Goal: Task Accomplishment & Management: Manage account settings

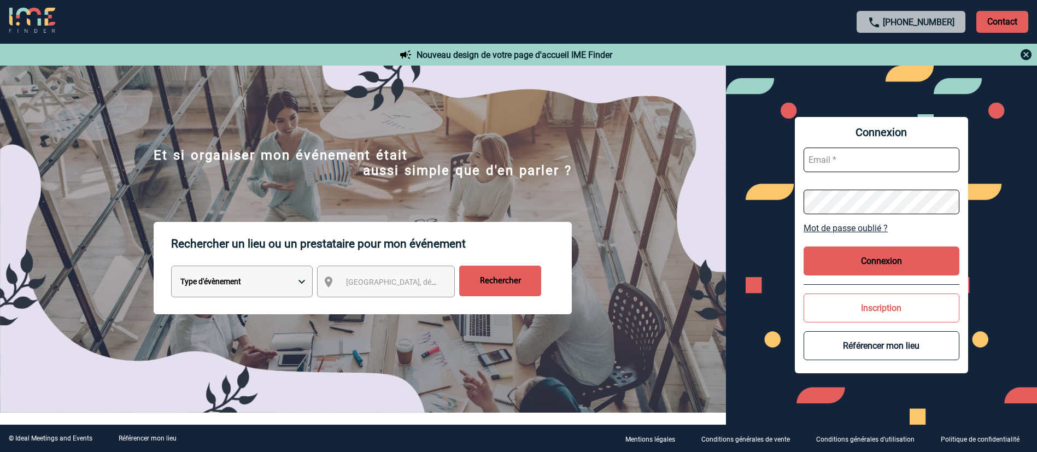
type input "mbouysse@ime-groupe.com"
drag, startPoint x: 835, startPoint y: 261, endPoint x: 820, endPoint y: 253, distance: 16.9
click at [835, 261] on button "Connexion" at bounding box center [881, 260] width 156 height 29
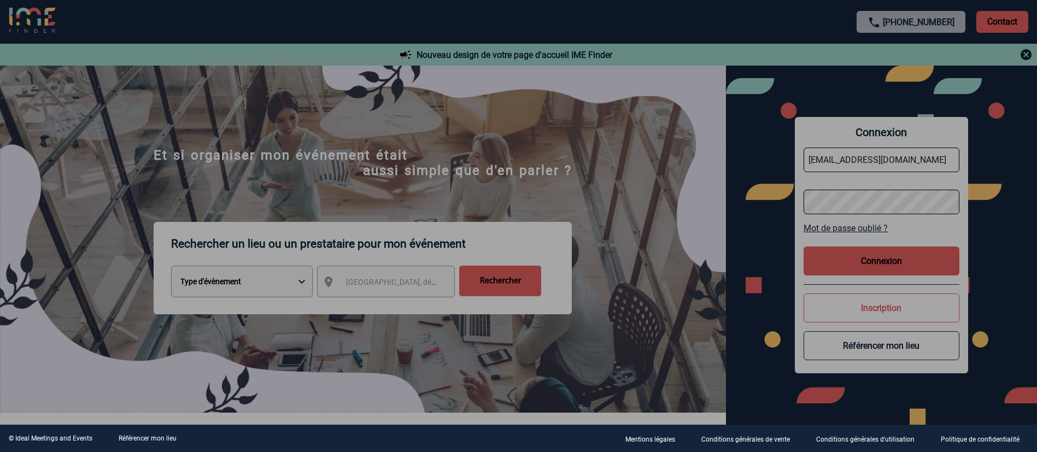
click at [853, 256] on div at bounding box center [518, 226] width 1037 height 452
click at [616, 106] on div at bounding box center [518, 226] width 1037 height 452
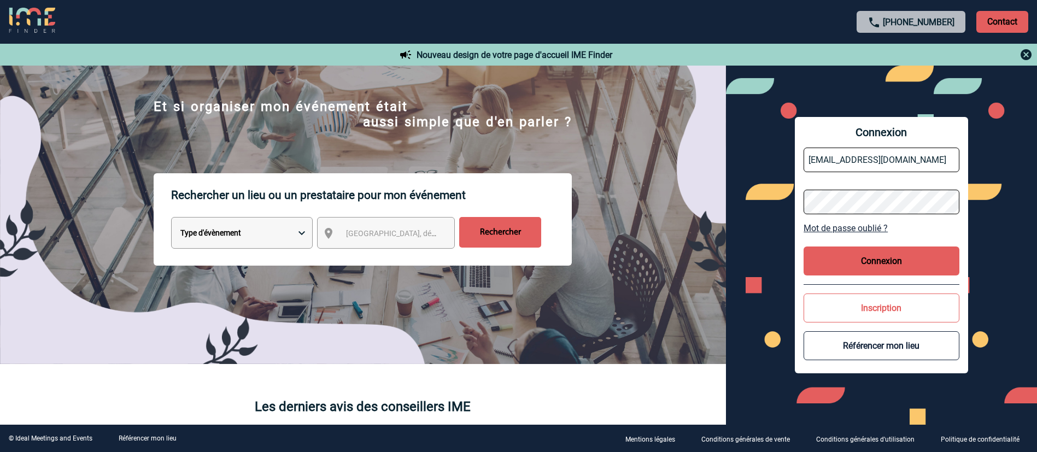
scroll to position [82, 0]
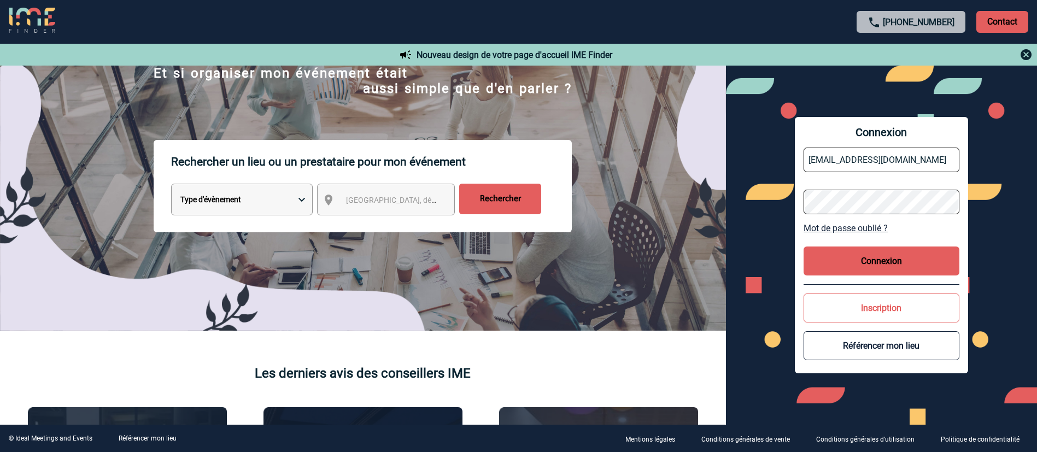
click at [870, 263] on button "Connexion" at bounding box center [881, 260] width 156 height 29
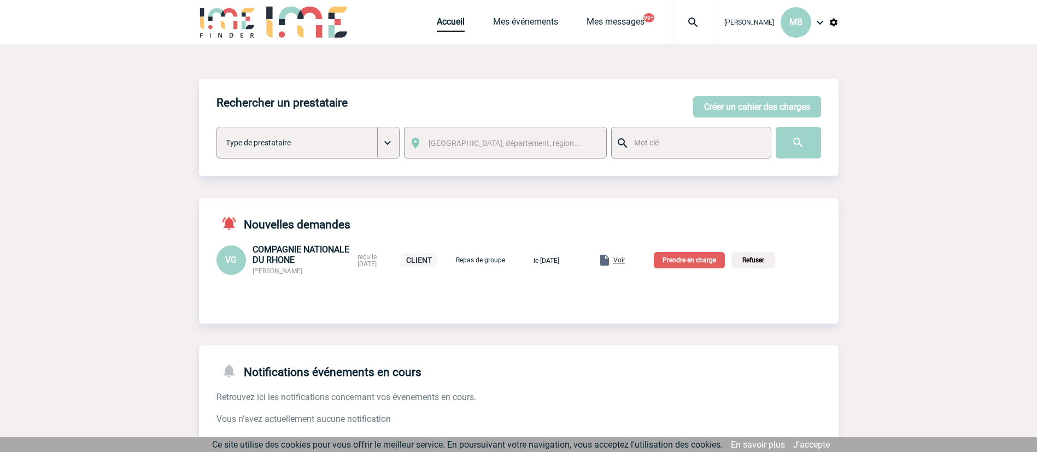
click at [625, 260] on span "Voir" at bounding box center [619, 260] width 12 height 8
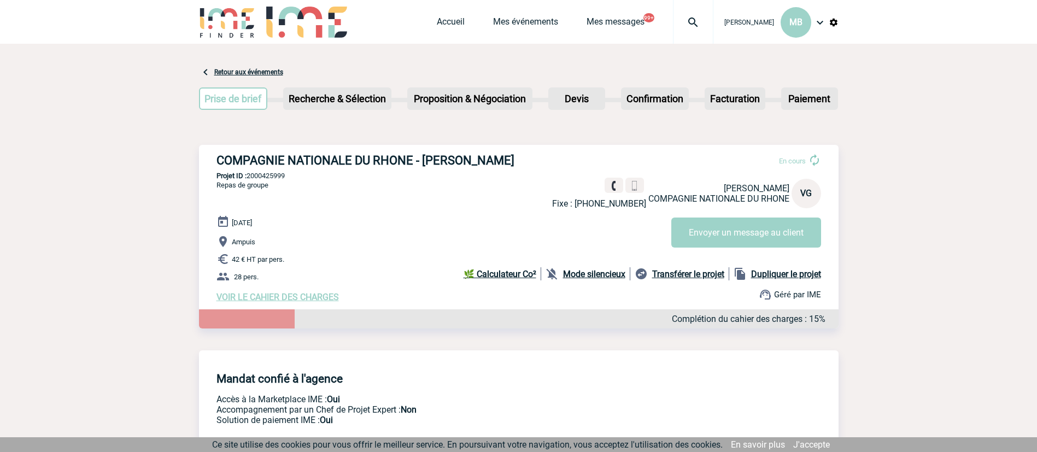
click at [300, 301] on span "VOIR LE CAHIER DES CHARGES" at bounding box center [277, 297] width 122 height 10
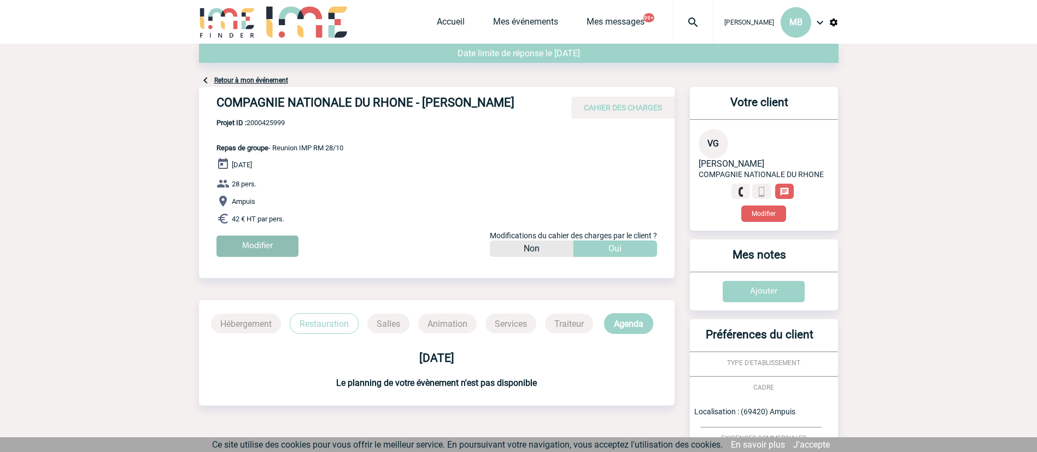
click at [284, 240] on input "Modifier" at bounding box center [257, 246] width 82 height 21
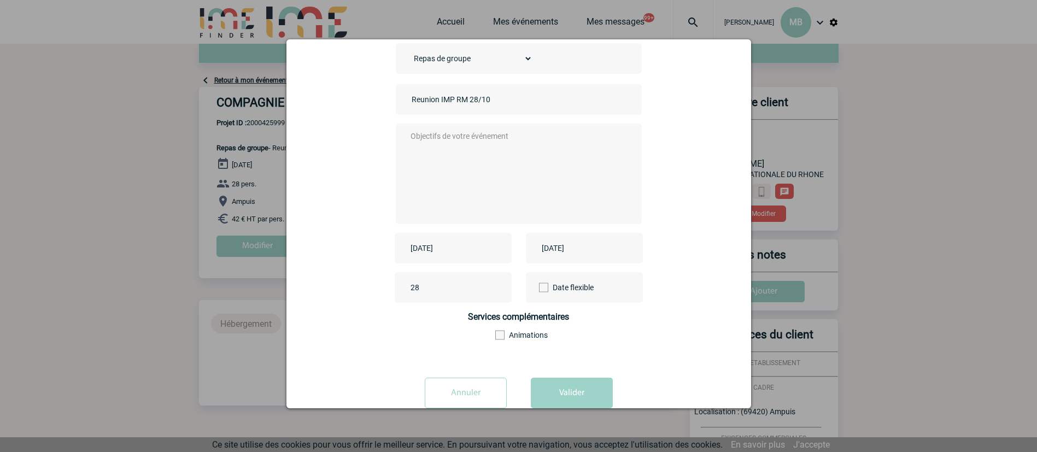
scroll to position [81, 0]
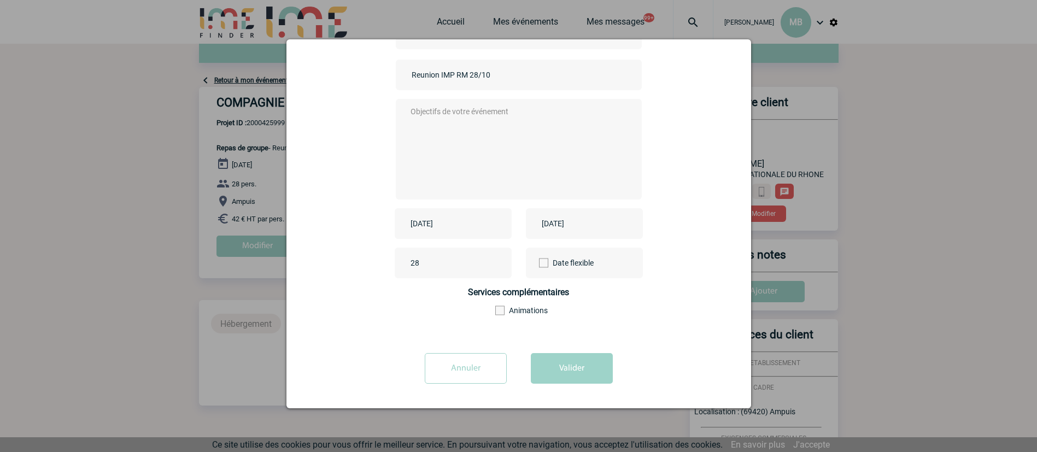
click at [485, 371] on input "Annuler" at bounding box center [466, 368] width 82 height 31
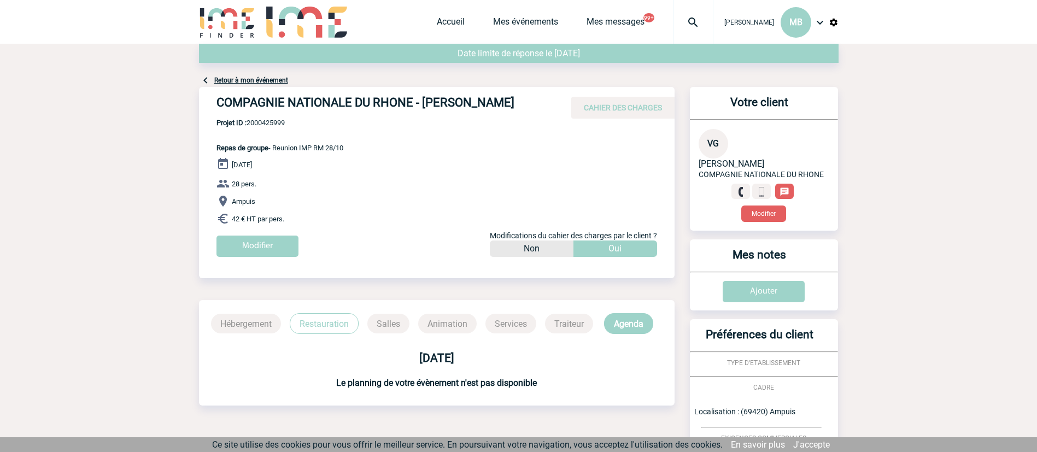
click at [403, 143] on div "COMPAGNIE NATIONALE DU RHONE - Véronique GARCIA CAHIER DES CHARGES COMPAGNIE NA…" at bounding box center [436, 176] width 475 height 178
click at [261, 238] on input "Modifier" at bounding box center [257, 246] width 82 height 21
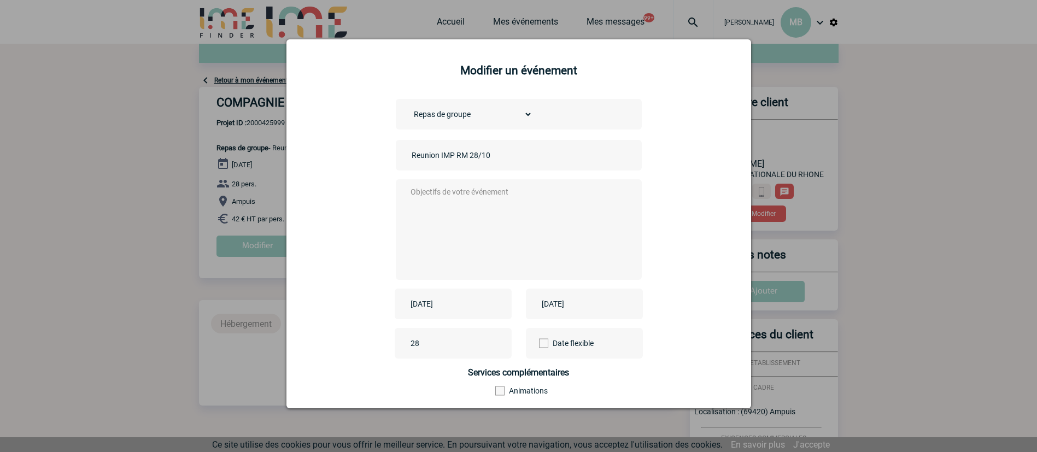
click at [925, 203] on div at bounding box center [518, 226] width 1037 height 452
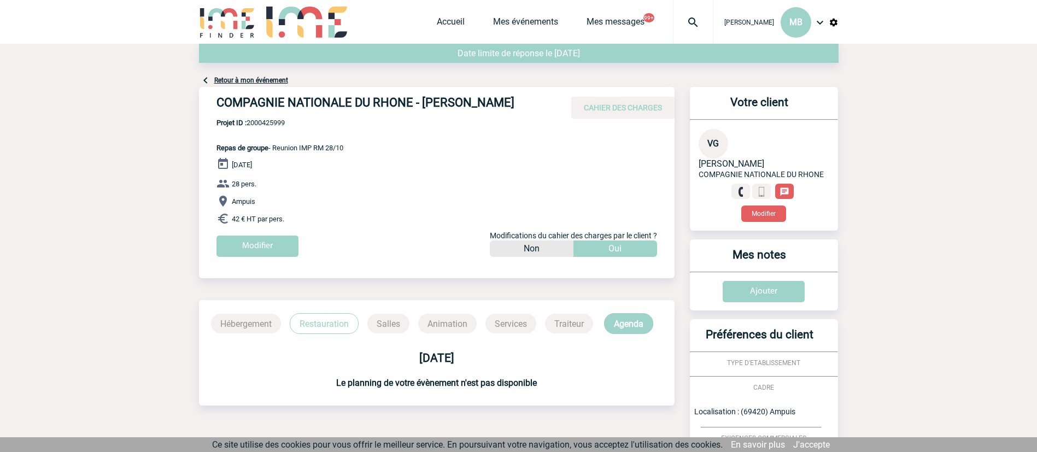
click at [269, 75] on div "Retour à mon événement" at bounding box center [518, 65] width 639 height 43
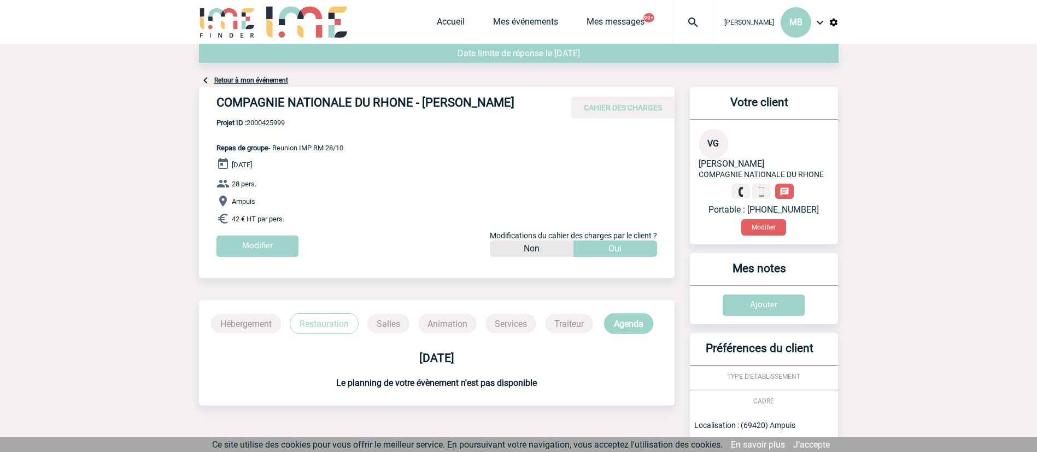
click at [241, 79] on link "Retour à mon événement" at bounding box center [251, 81] width 74 height 8
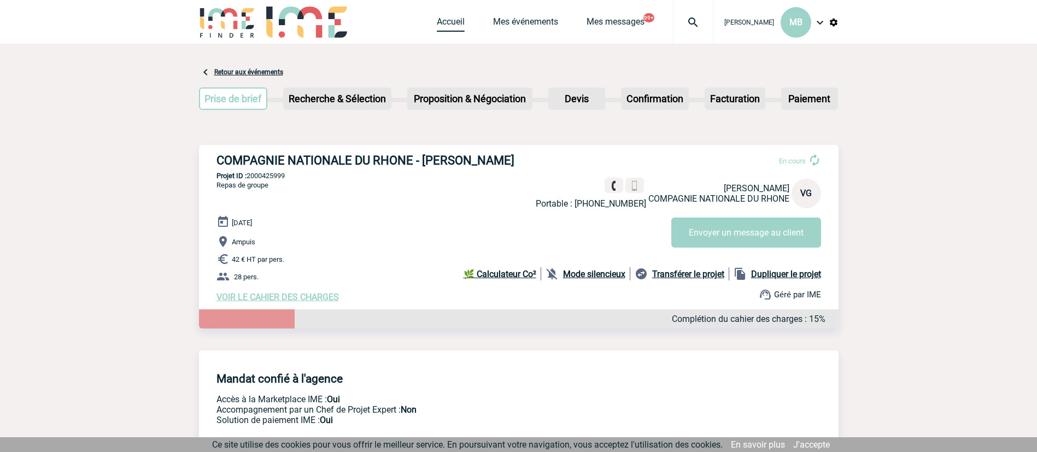
click at [439, 23] on link "Accueil" at bounding box center [451, 23] width 28 height 15
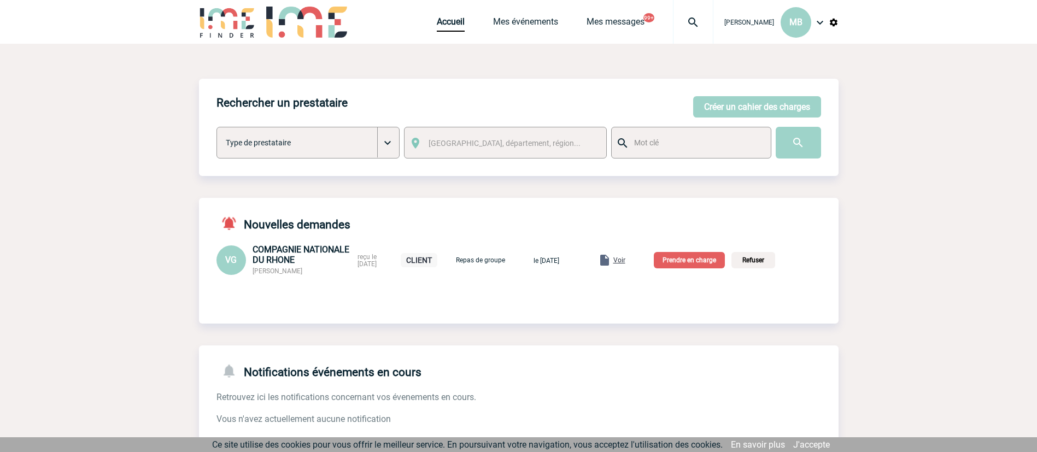
click at [685, 260] on p "Prendre en charge" at bounding box center [689, 260] width 71 height 16
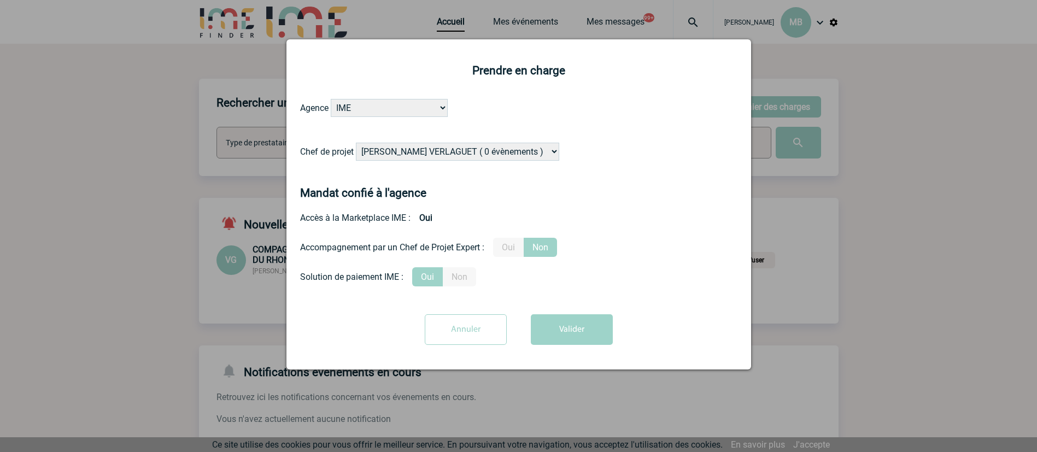
click at [439, 159] on select "[PERSON_NAME] VERLAGUET ( 0 évènements ) [PERSON_NAME] ( 201 évènements ) [PERS…" at bounding box center [457, 152] width 203 height 18
select select "122719"
click at [690, 262] on form "Agence IME IME [GEOGRAPHIC_DATA] IME [GEOGRAPHIC_DATA] Chef de projet [PERSON_N…" at bounding box center [518, 226] width 437 height 254
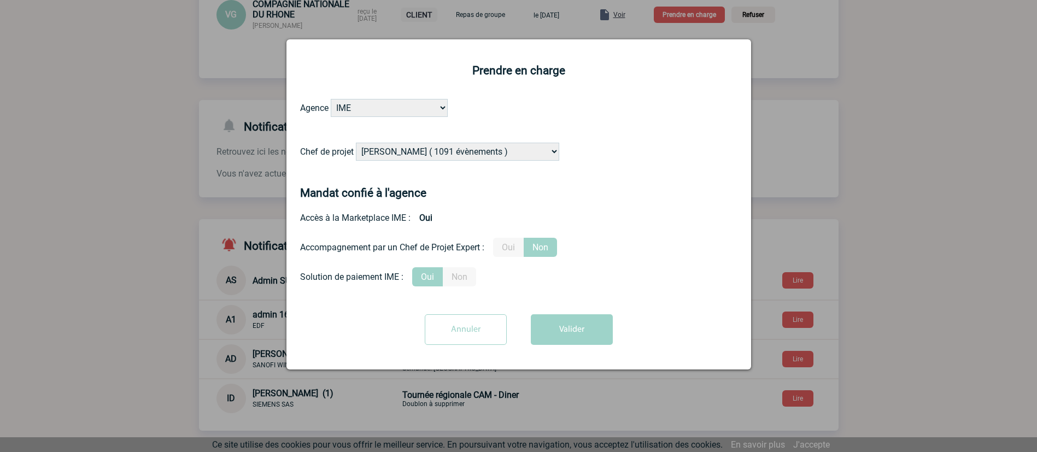
scroll to position [246, 0]
click at [573, 332] on button "Valider" at bounding box center [572, 329] width 82 height 31
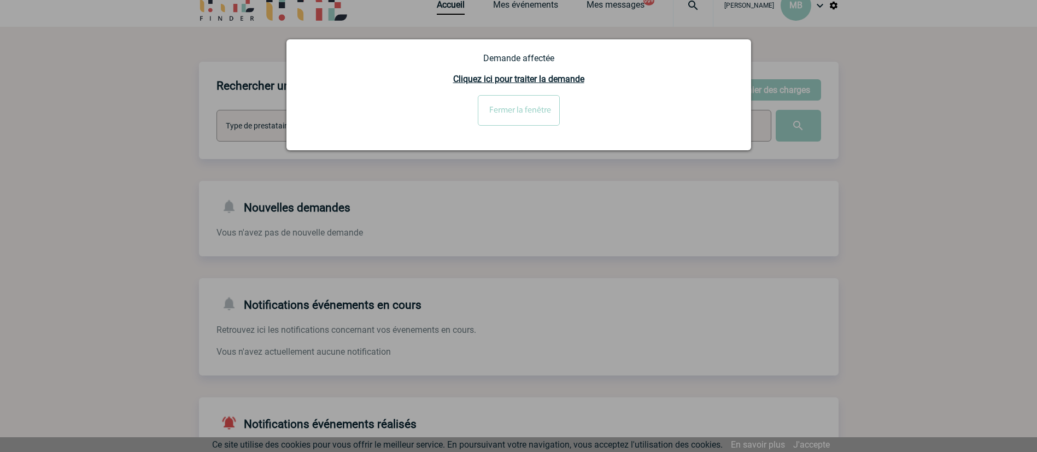
scroll to position [0, 0]
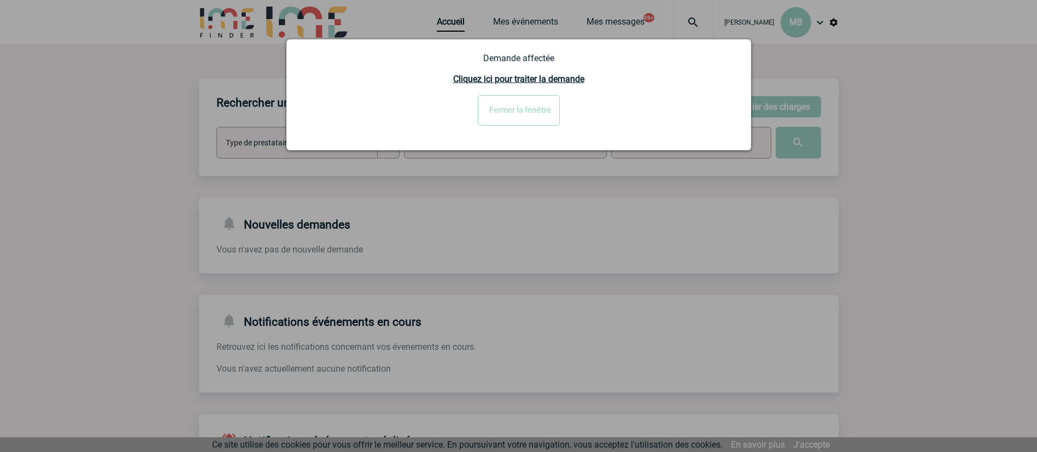
click at [526, 120] on input "Fermer la fenêtre" at bounding box center [519, 110] width 82 height 31
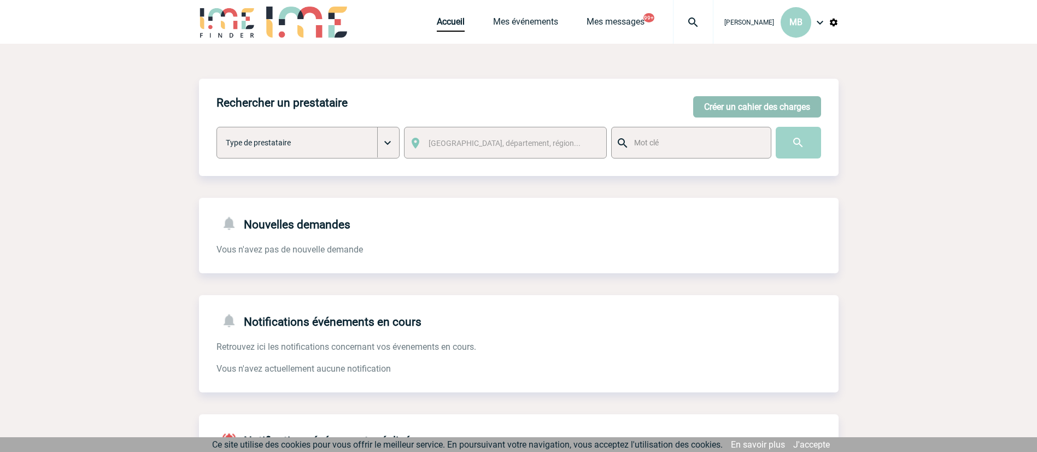
click at [729, 99] on button "Créer un cahier des charges" at bounding box center [757, 106] width 128 height 21
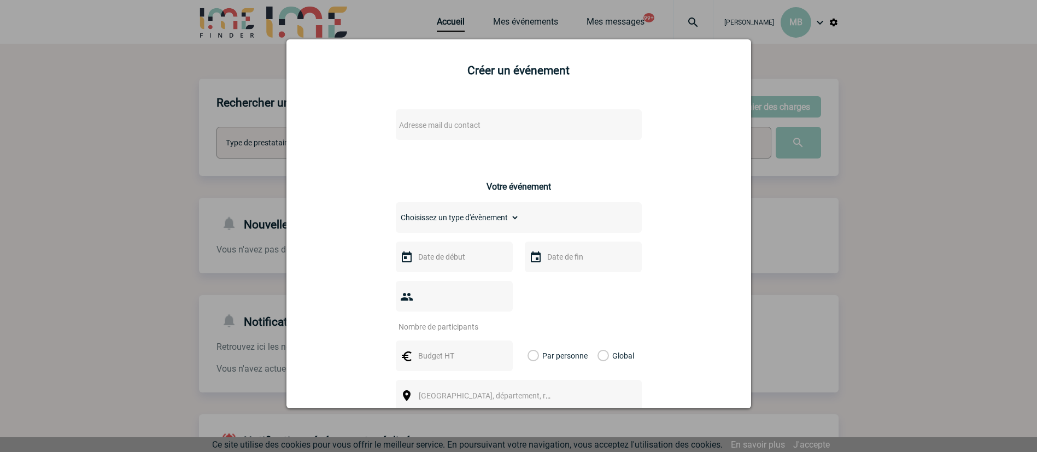
click at [504, 128] on span "Adresse mail du contact" at bounding box center [490, 125] width 191 height 15
type input "[PERSON_NAME].leve"
drag, startPoint x: 469, startPoint y: 140, endPoint x: 319, endPoint y: 144, distance: 150.9
click at [319, 144] on body "[PERSON_NAME] MB Accueil Mes événements" at bounding box center [518, 335] width 1037 height 670
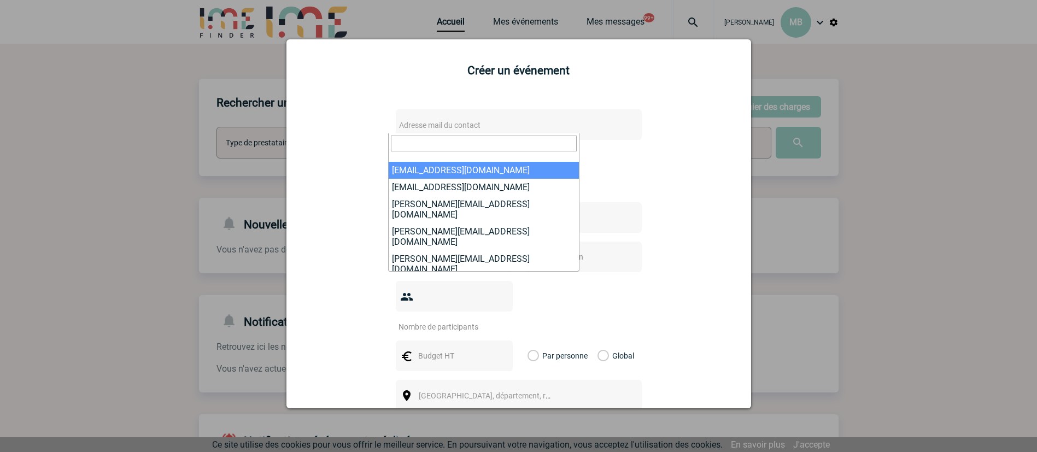
click at [872, 250] on div at bounding box center [518, 226] width 1037 height 452
